Goal: Understand process/instructions: Learn how to perform a task or action

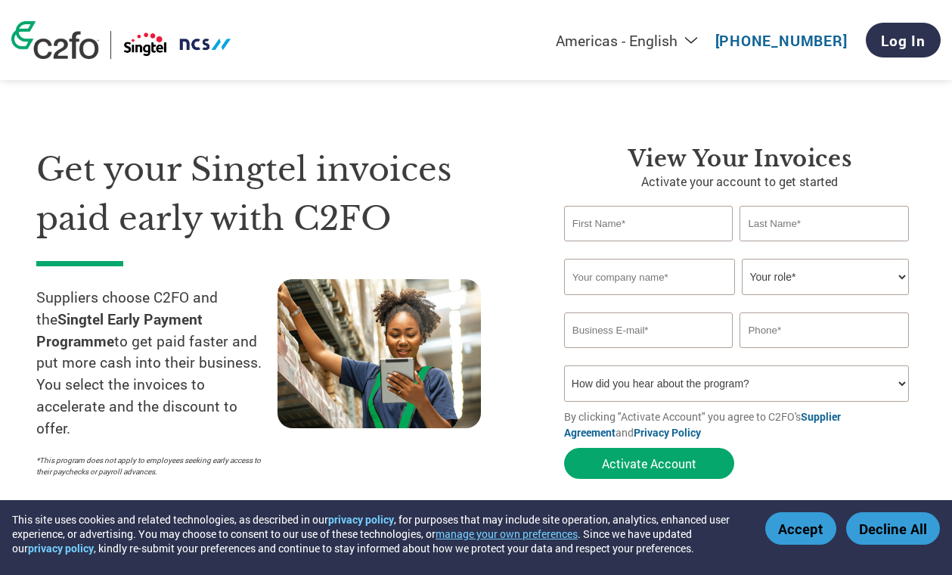
select select "en-[GEOGRAPHIC_DATA]"
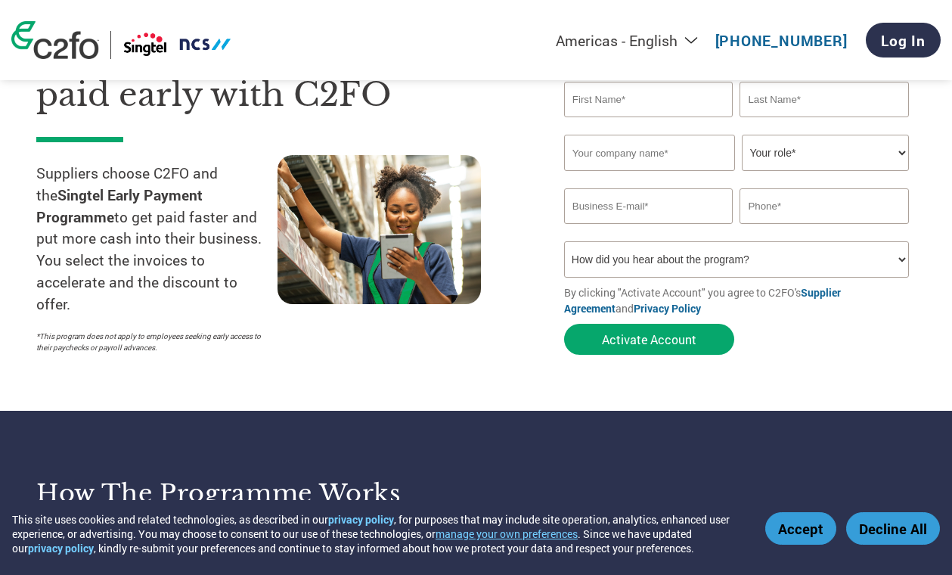
scroll to position [17, 0]
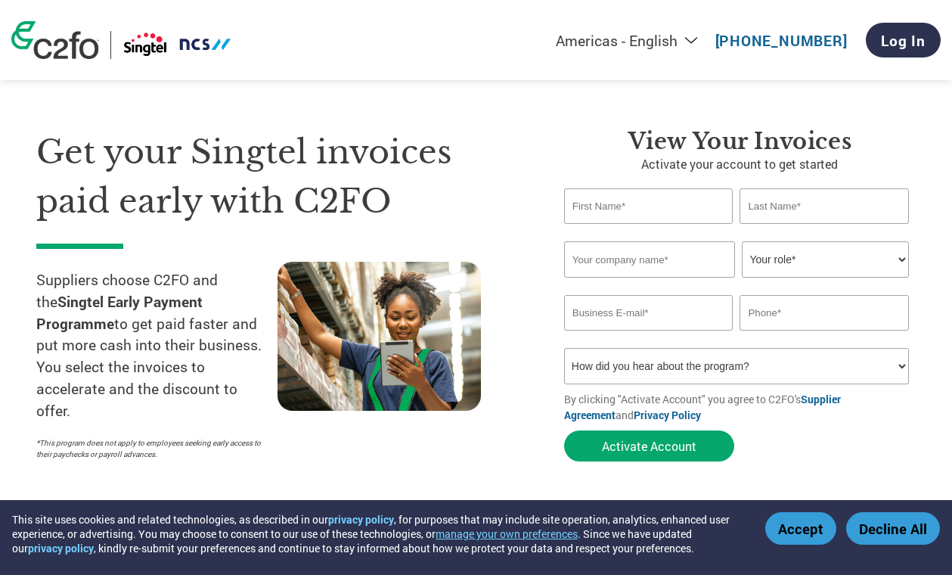
type input "[EMAIL_ADDRESS][DOMAIN_NAME]"
type input "67840525"
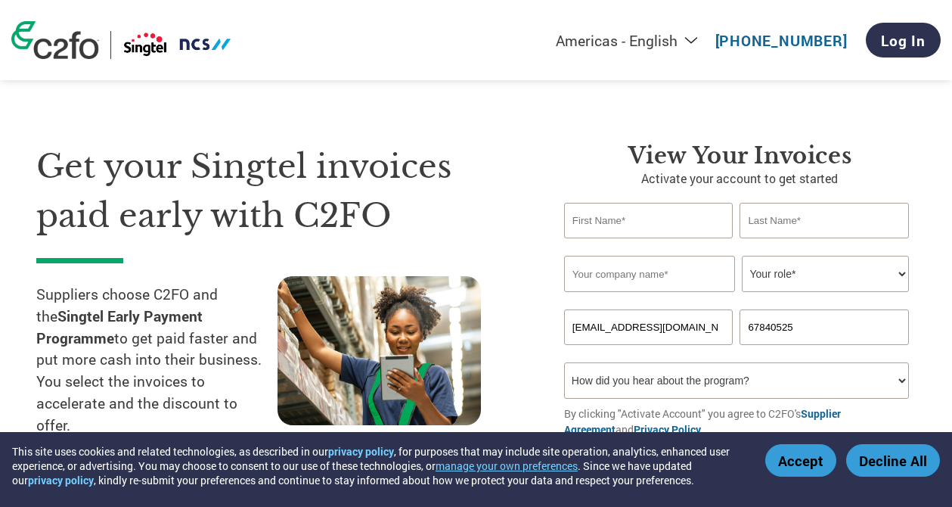
scroll to position [61, 0]
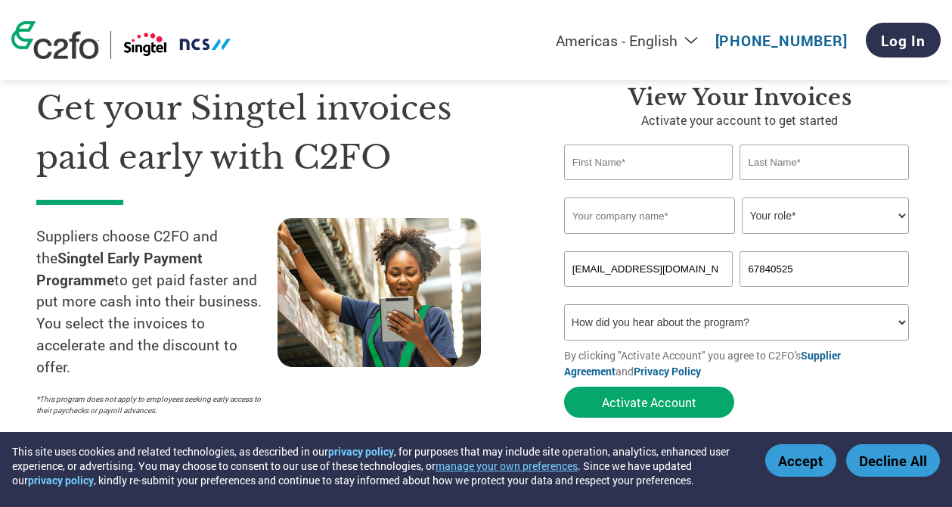
drag, startPoint x: 107, startPoint y: 225, endPoint x: 138, endPoint y: 231, distance: 32.3
click at [114, 228] on p "Suppliers choose C2FO and the Singtel Early Payment Programme to get paid faste…" at bounding box center [156, 301] width 241 height 153
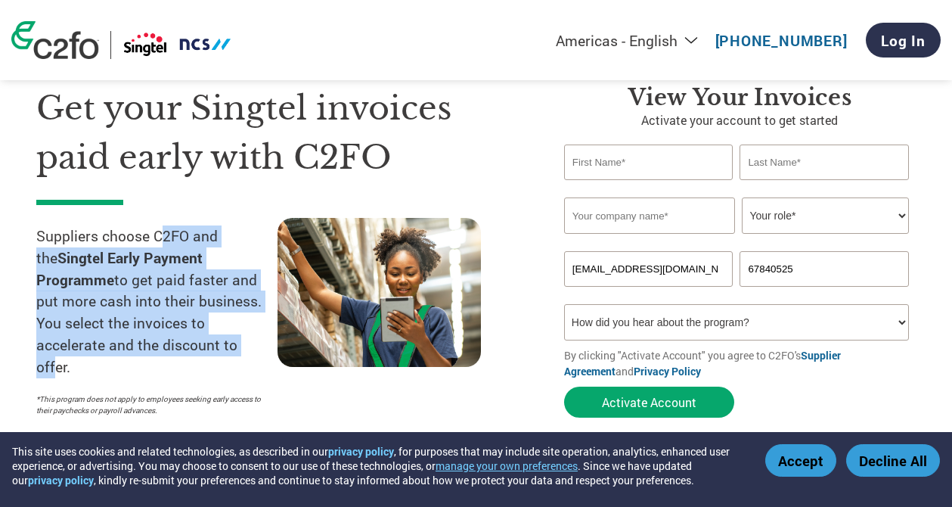
drag, startPoint x: 164, startPoint y: 234, endPoint x: 181, endPoint y: 337, distance: 104.2
click at [181, 335] on p "Suppliers choose C2FO and the Singtel Early Payment Programme to get paid faste…" at bounding box center [156, 301] width 241 height 153
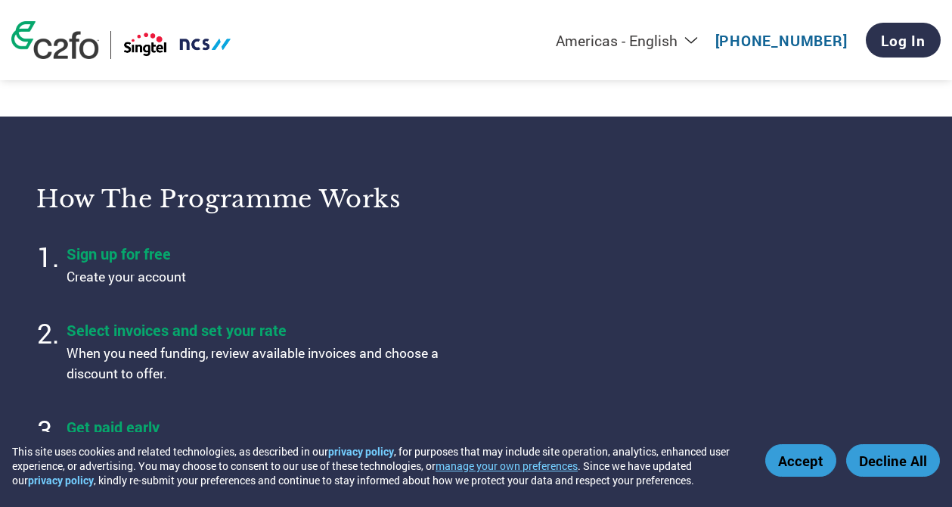
scroll to position [420, 0]
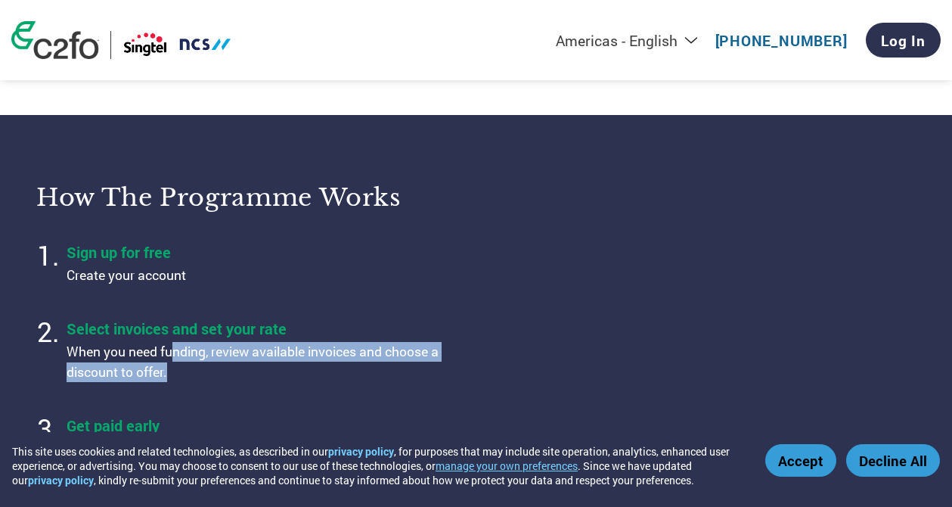
drag, startPoint x: 175, startPoint y: 352, endPoint x: 185, endPoint y: 377, distance: 26.8
click at [185, 377] on p "When you need funding, review available invoices and choose a discount to offer." at bounding box center [256, 362] width 378 height 40
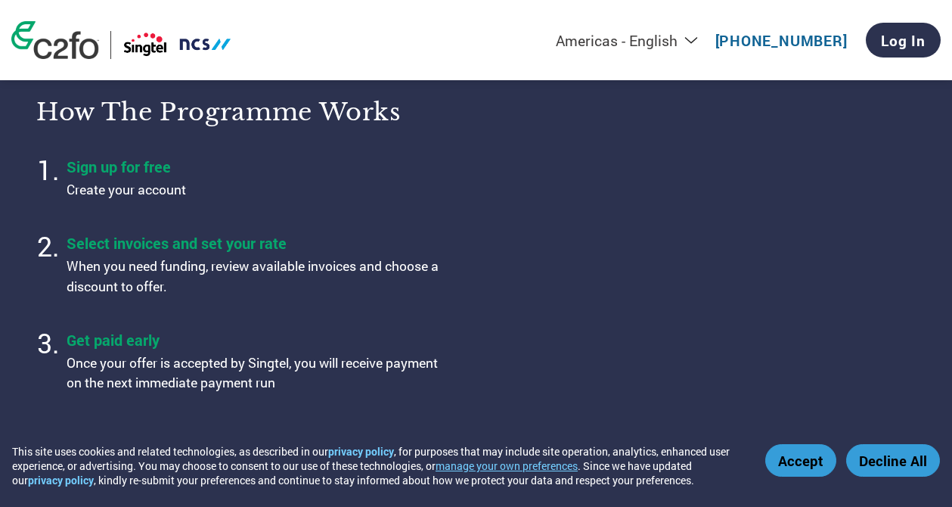
scroll to position [502, 0]
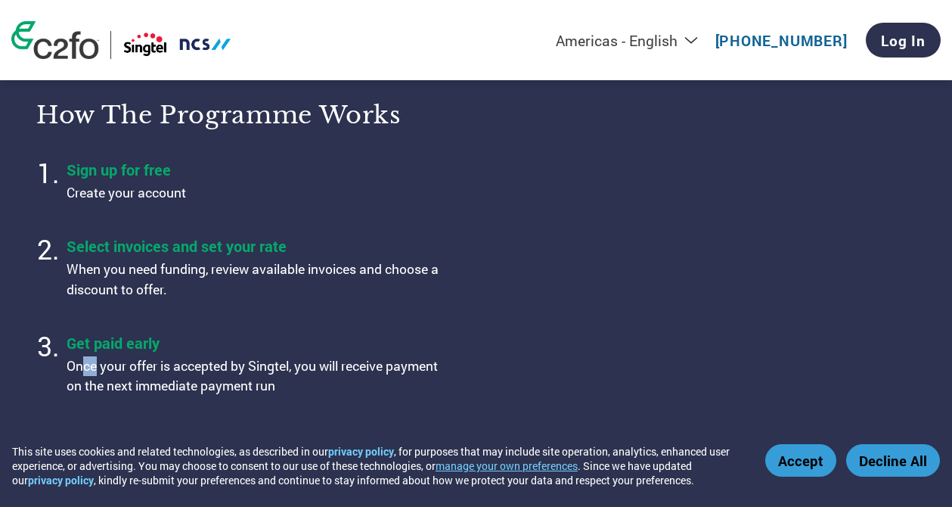
drag, startPoint x: 85, startPoint y: 371, endPoint x: 96, endPoint y: 371, distance: 10.6
click at [96, 371] on p "Once your offer is accepted by Singtel, you will receive payment on the next im…" at bounding box center [256, 376] width 378 height 40
click at [76, 374] on p "Once your offer is accepted by Singtel, you will receive payment on the next im…" at bounding box center [256, 376] width 378 height 40
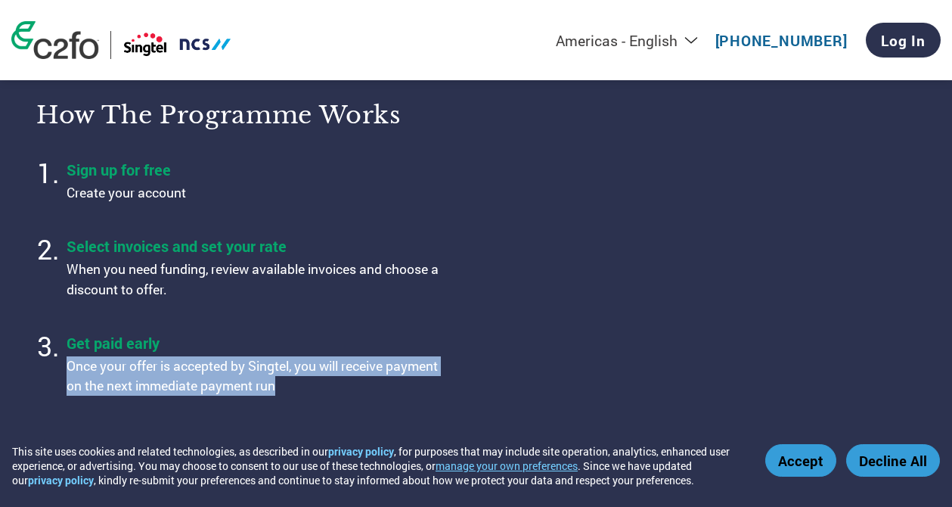
drag, startPoint x: 63, startPoint y: 369, endPoint x: 348, endPoint y: 390, distance: 285.9
click at [348, 390] on ol "Sign up for free Create your account Select invoices and set your rate When you…" at bounding box center [246, 278] width 421 height 249
click at [348, 390] on p "Once your offer is accepted by Singtel, you will receive payment on the next im…" at bounding box center [256, 376] width 378 height 40
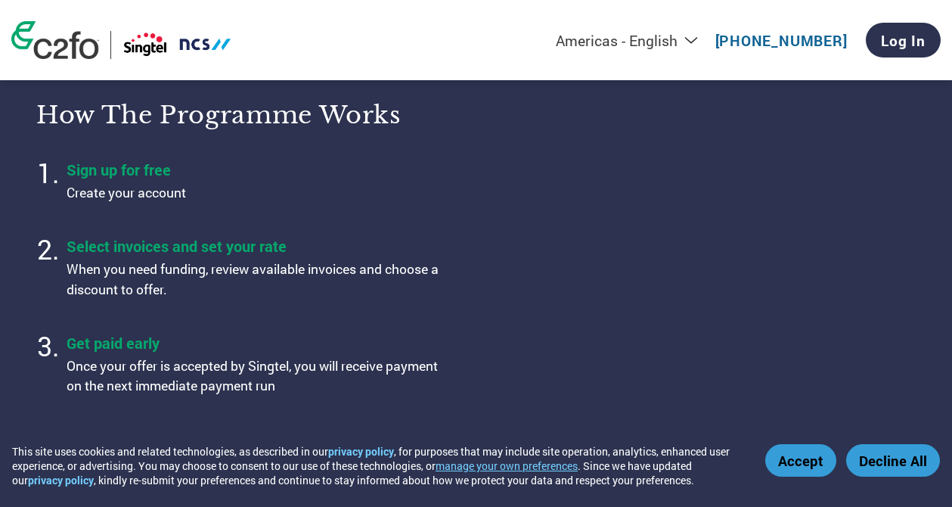
click at [296, 327] on ol "Sign up for free Create your account Select invoices and set your rate When you…" at bounding box center [246, 278] width 421 height 249
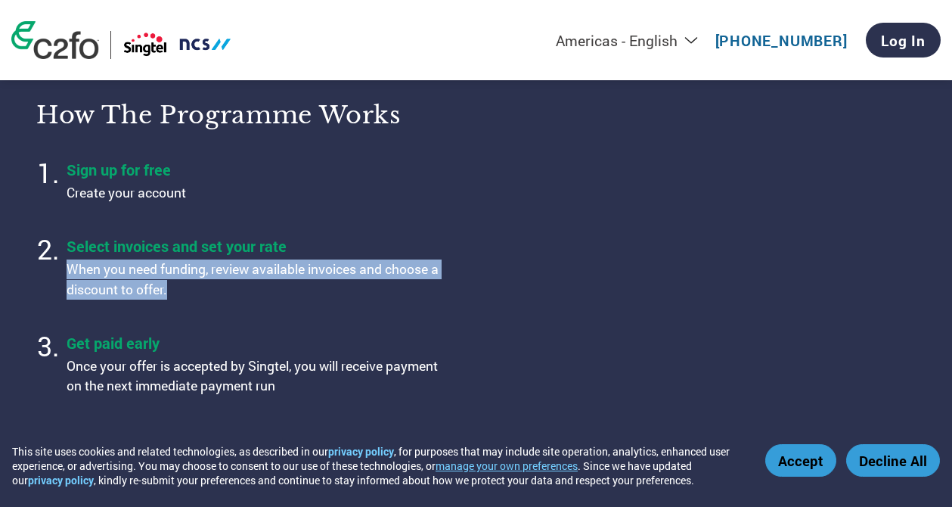
drag, startPoint x: 206, startPoint y: 294, endPoint x: 69, endPoint y: 275, distance: 139.0
click at [69, 275] on p "When you need funding, review available invoices and choose a discount to offer." at bounding box center [256, 279] width 378 height 40
click at [349, 290] on p "When you need funding, review available invoices and choose a discount to offer." at bounding box center [256, 279] width 378 height 40
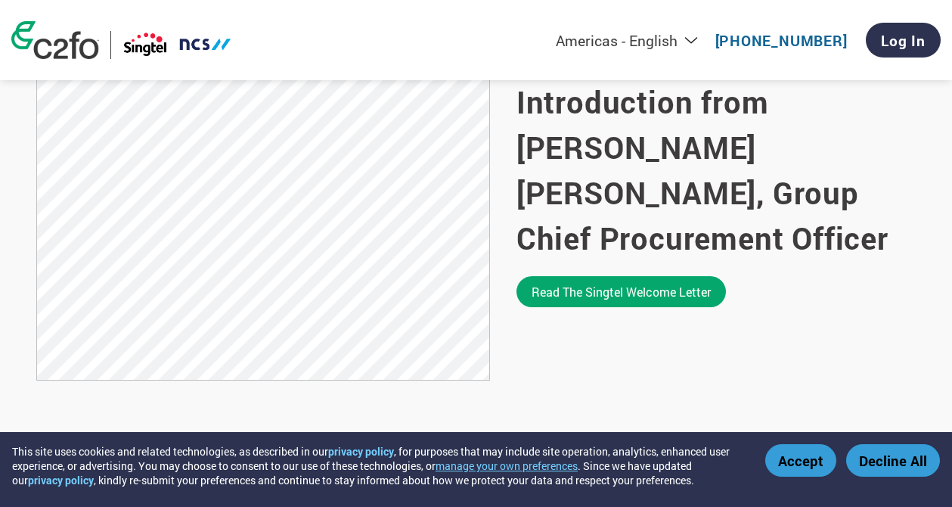
scroll to position [1034, 0]
click at [880, 277] on div "Read the Singtel welcome letter" at bounding box center [716, 292] width 399 height 31
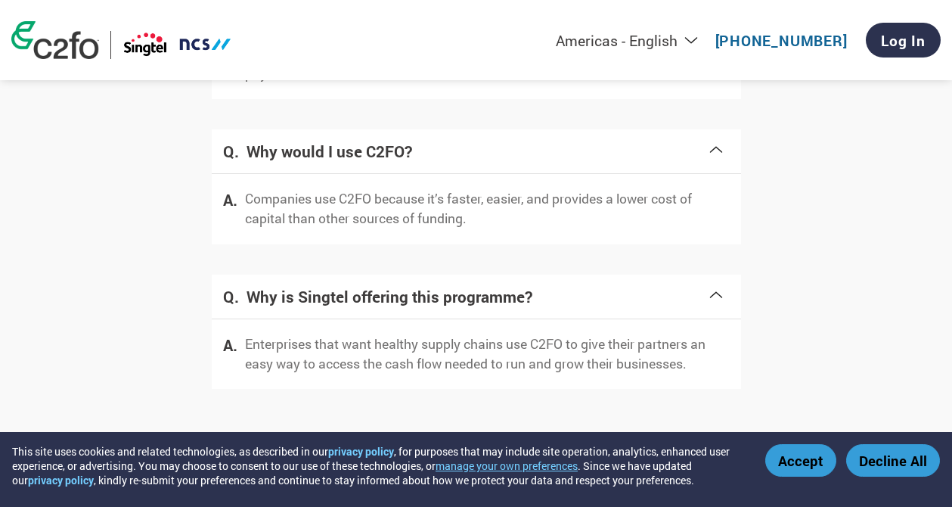
scroll to position [3126, 0]
